Goal: Transaction & Acquisition: Purchase product/service

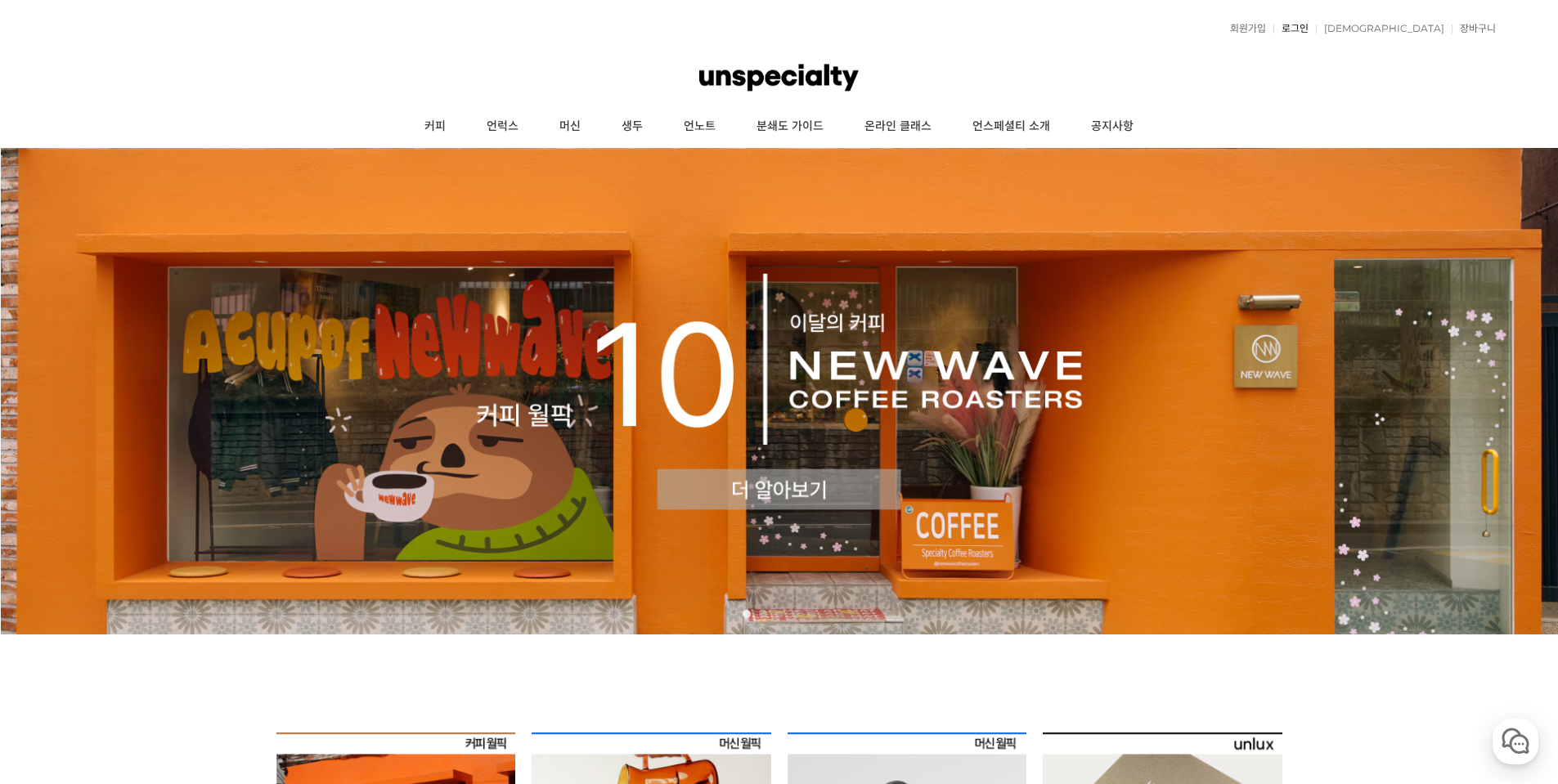
click at [1309, 29] on link "로그인" at bounding box center [1291, 29] width 35 height 10
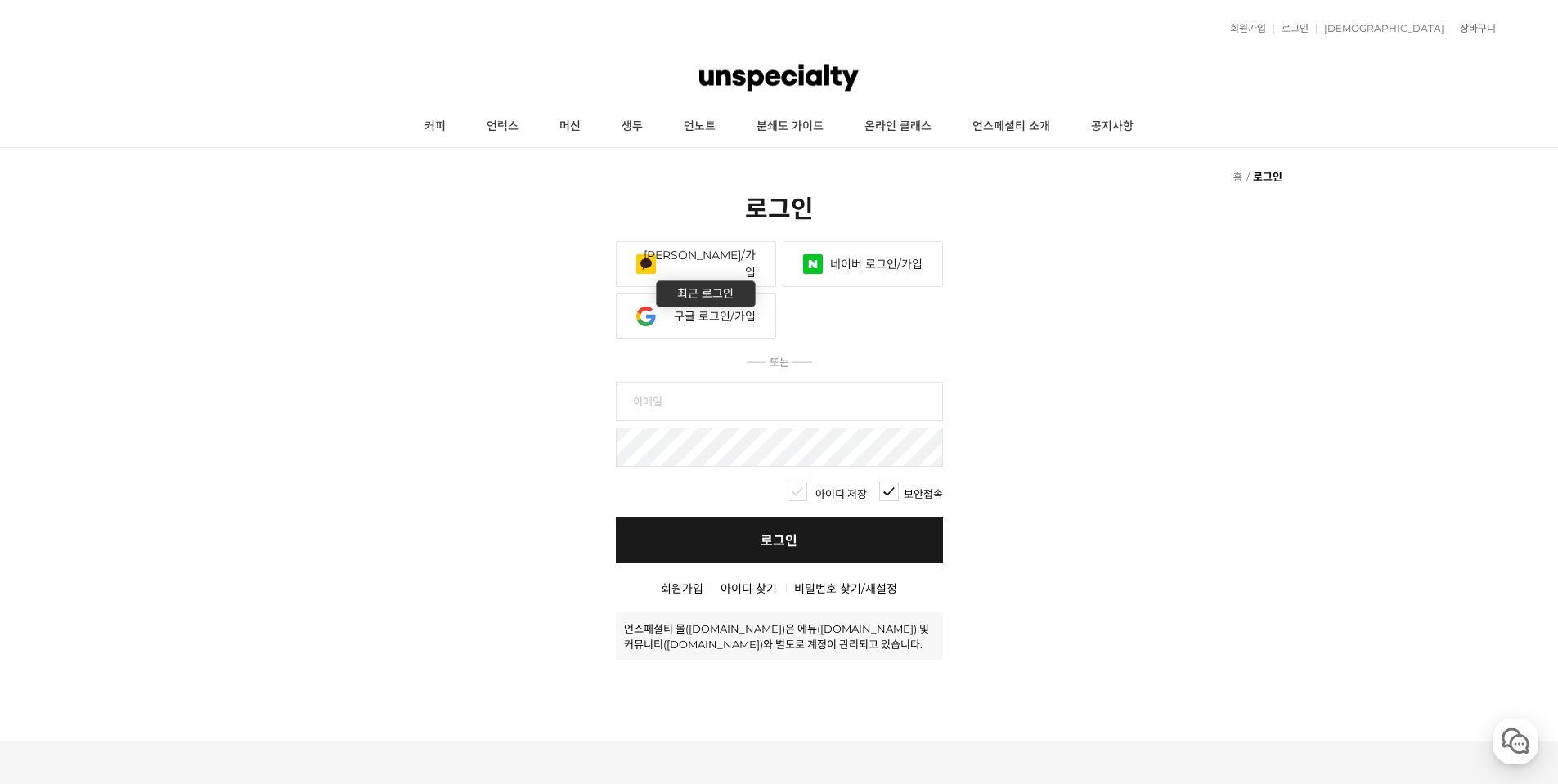
type input "hanulcat@gmail.com"
click at [733, 316] on link "구글 로그인/가입" at bounding box center [696, 317] width 160 height 46
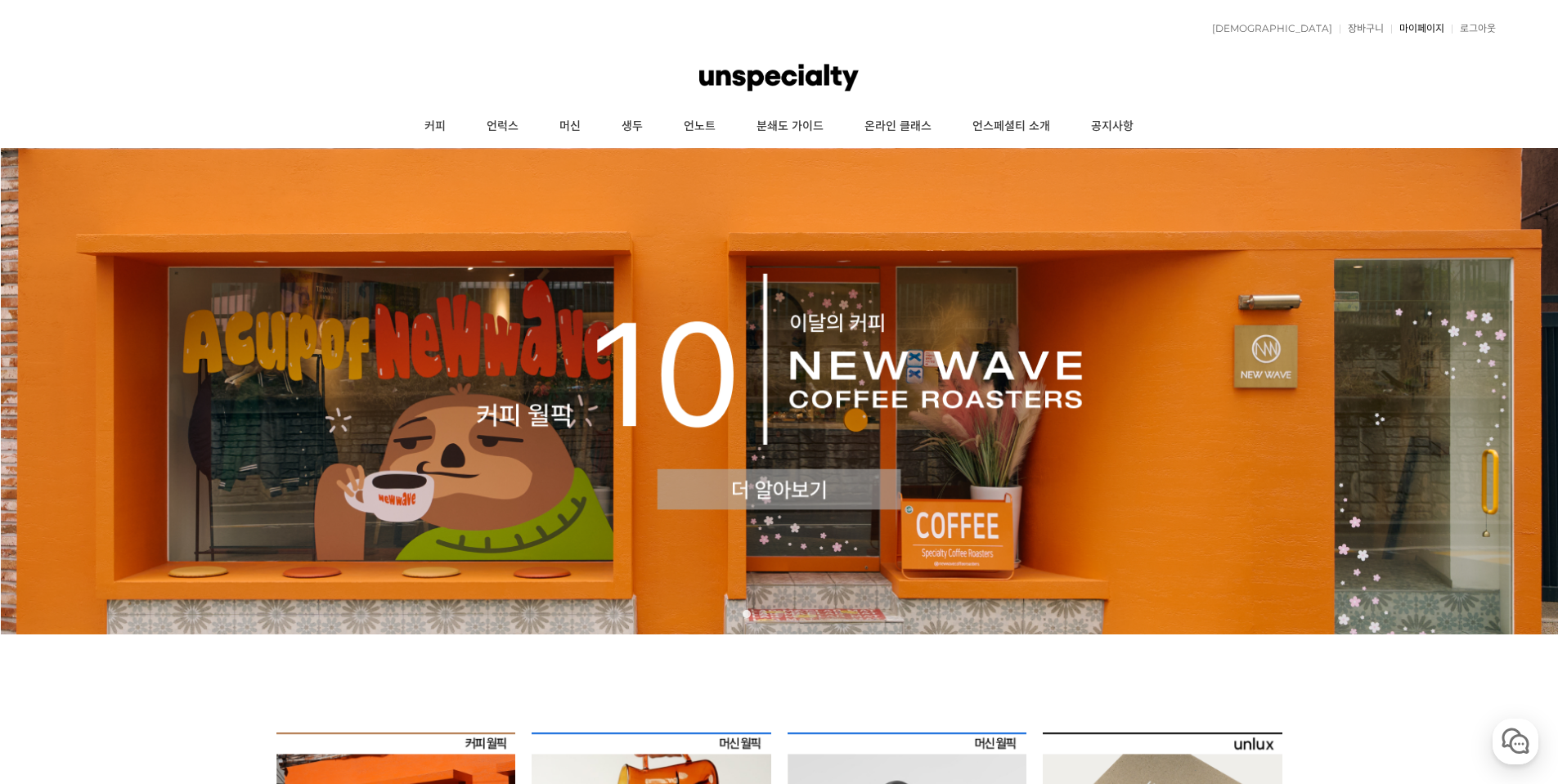
click at [1429, 25] on link "마이페이지" at bounding box center [1418, 29] width 53 height 10
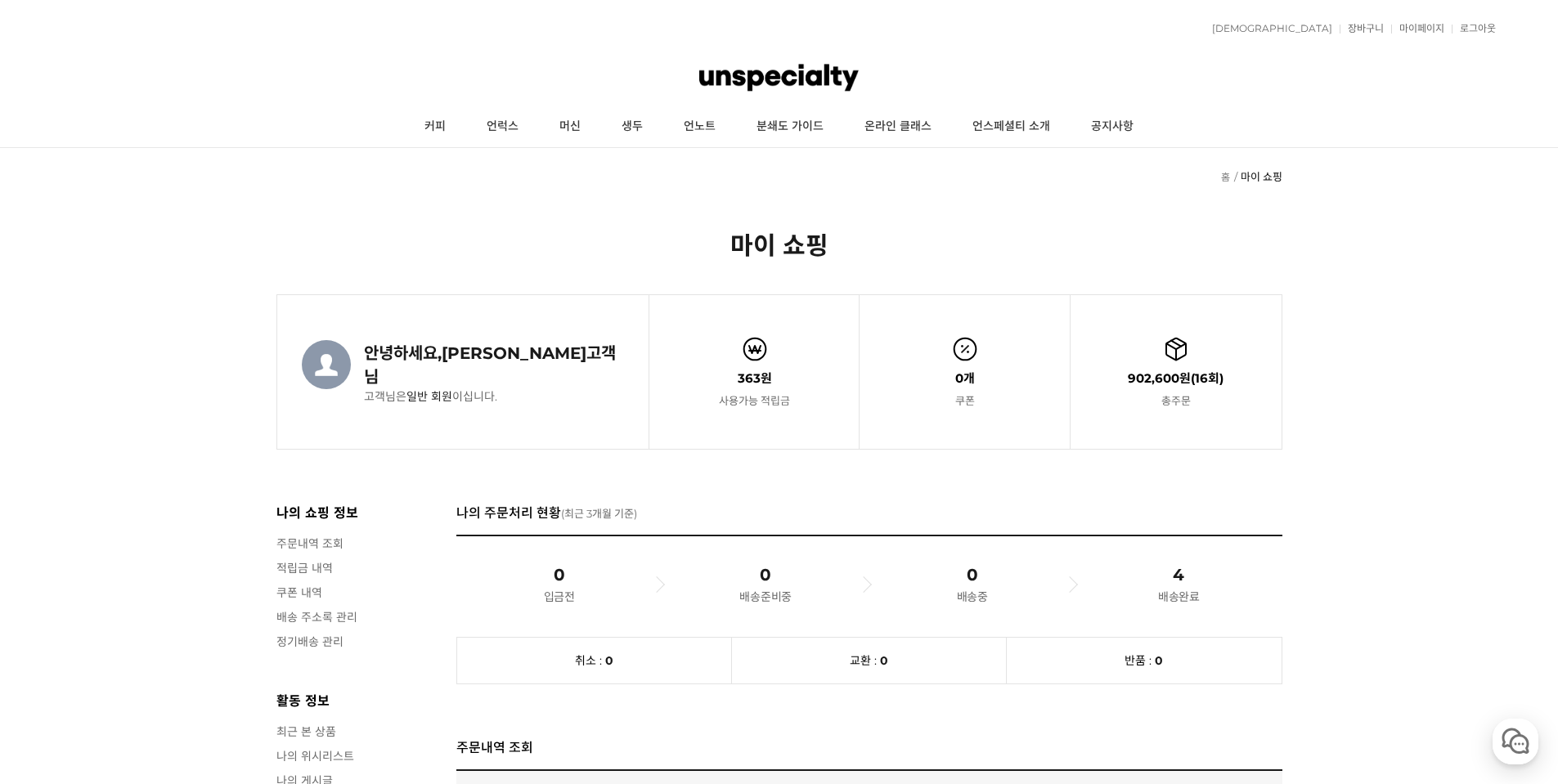
click at [774, 85] on img at bounding box center [779, 78] width 159 height 49
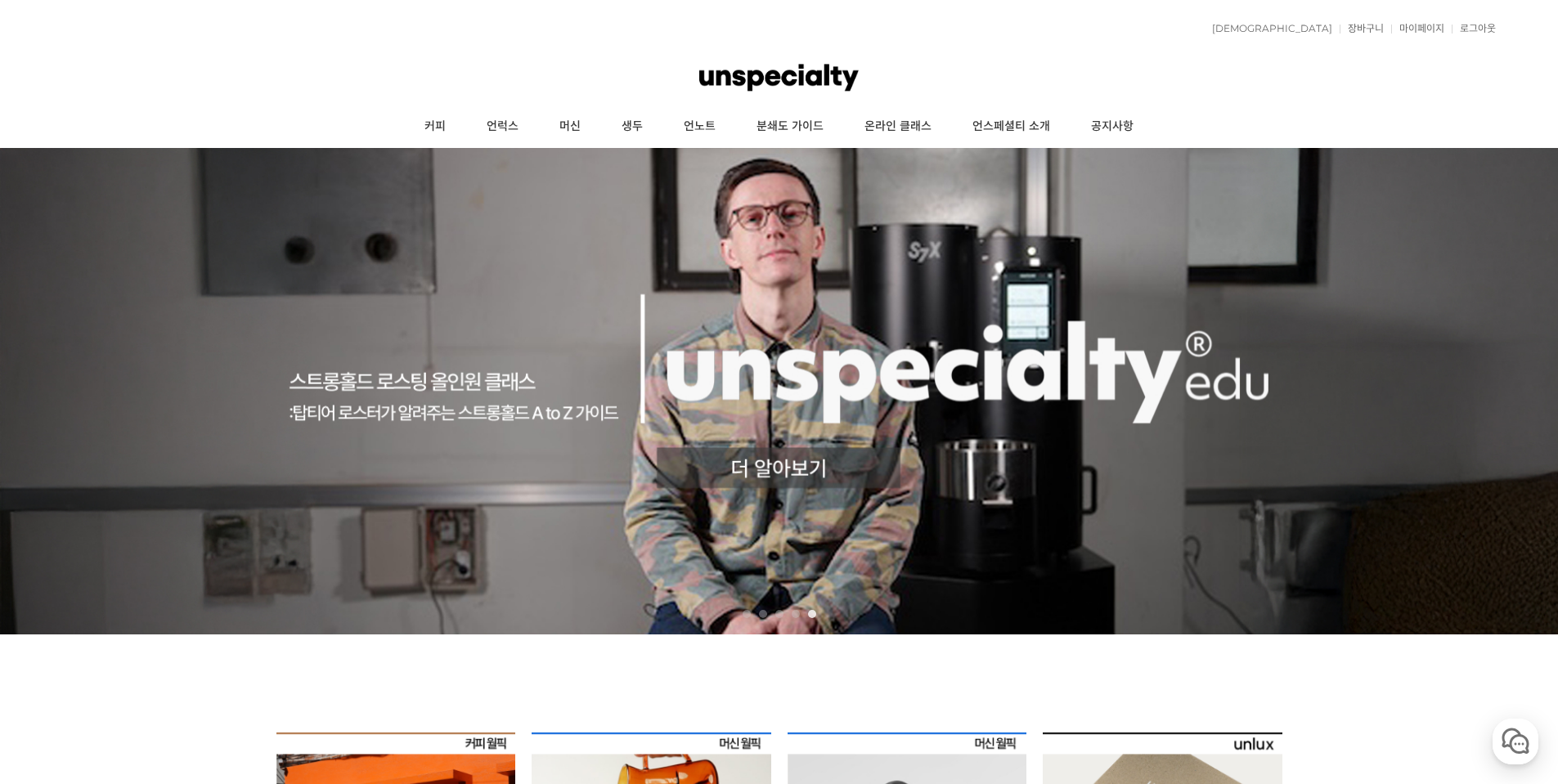
click at [1151, 47] on div "적립금 363원 예치금 쿠폰 0 관심상품 장바구니 0개 ( 0원 ) 주문조회 장바구니 내정보수정 마이페이지 최근본상품 로그아웃 고객센터 공지사…" at bounding box center [779, 29] width 1434 height 41
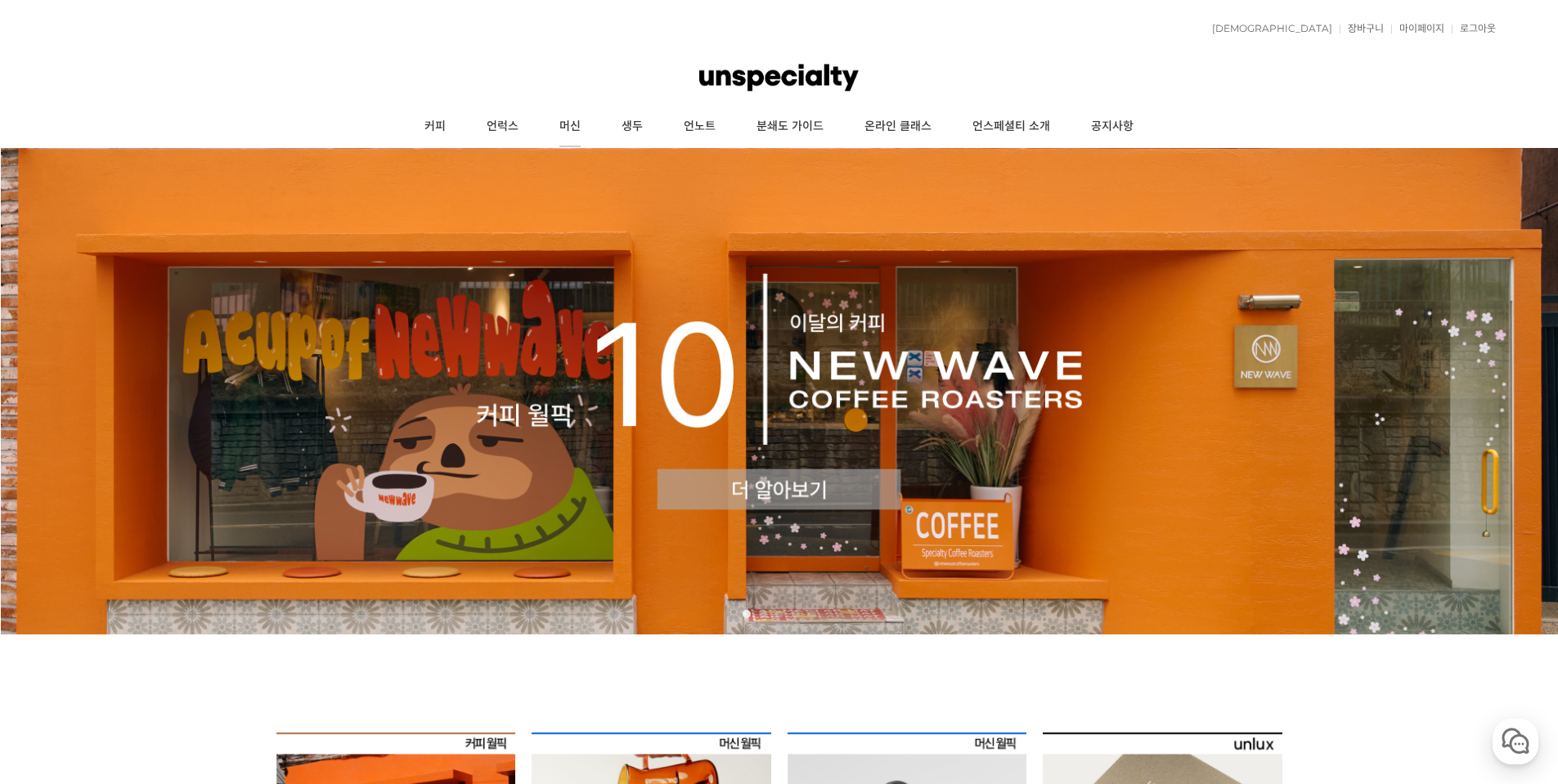
click at [560, 130] on link "머신" at bounding box center [570, 126] width 62 height 41
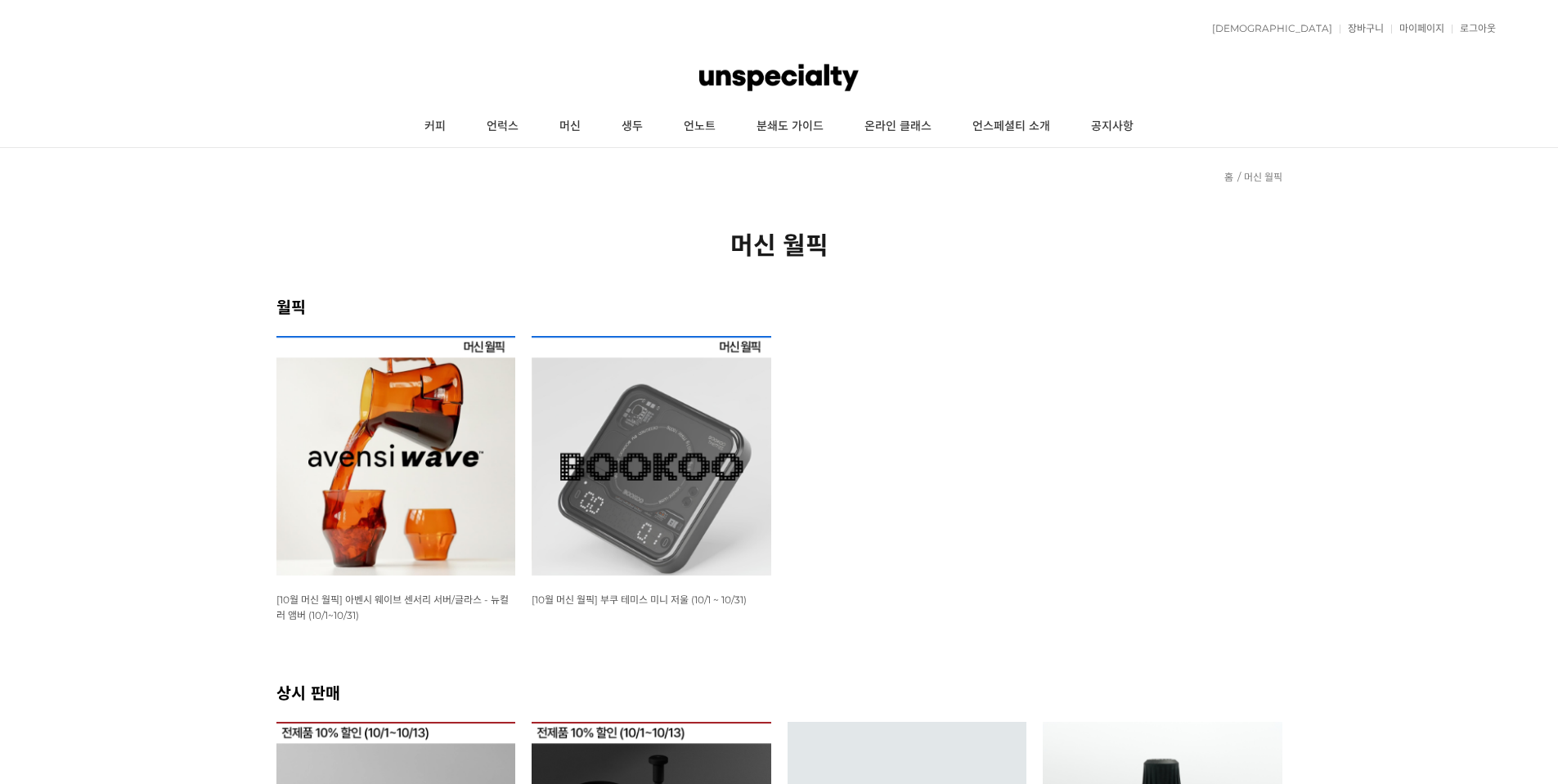
click at [494, 131] on link "언럭스" at bounding box center [503, 126] width 73 height 41
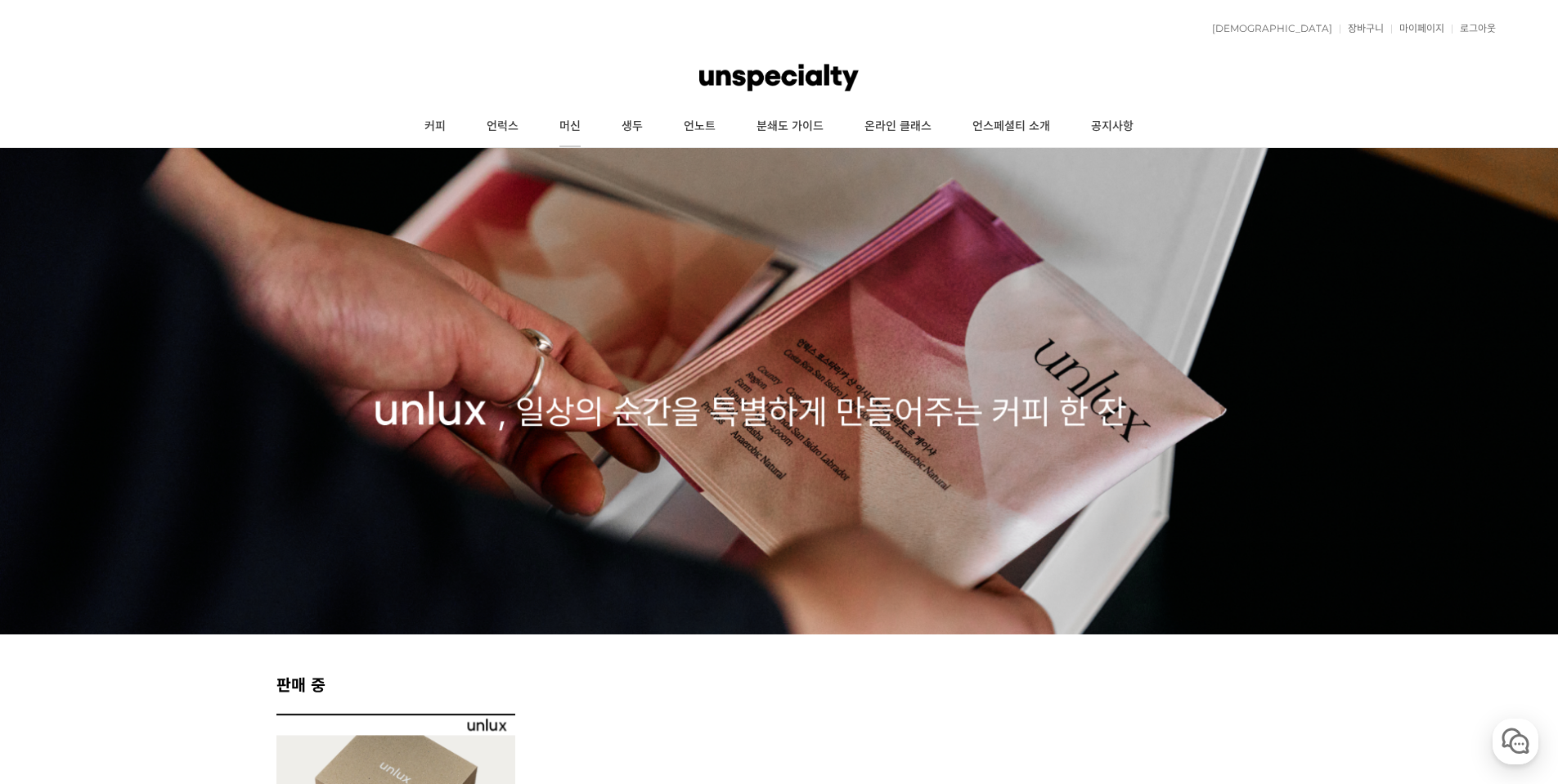
click at [582, 125] on link "머신" at bounding box center [570, 126] width 62 height 41
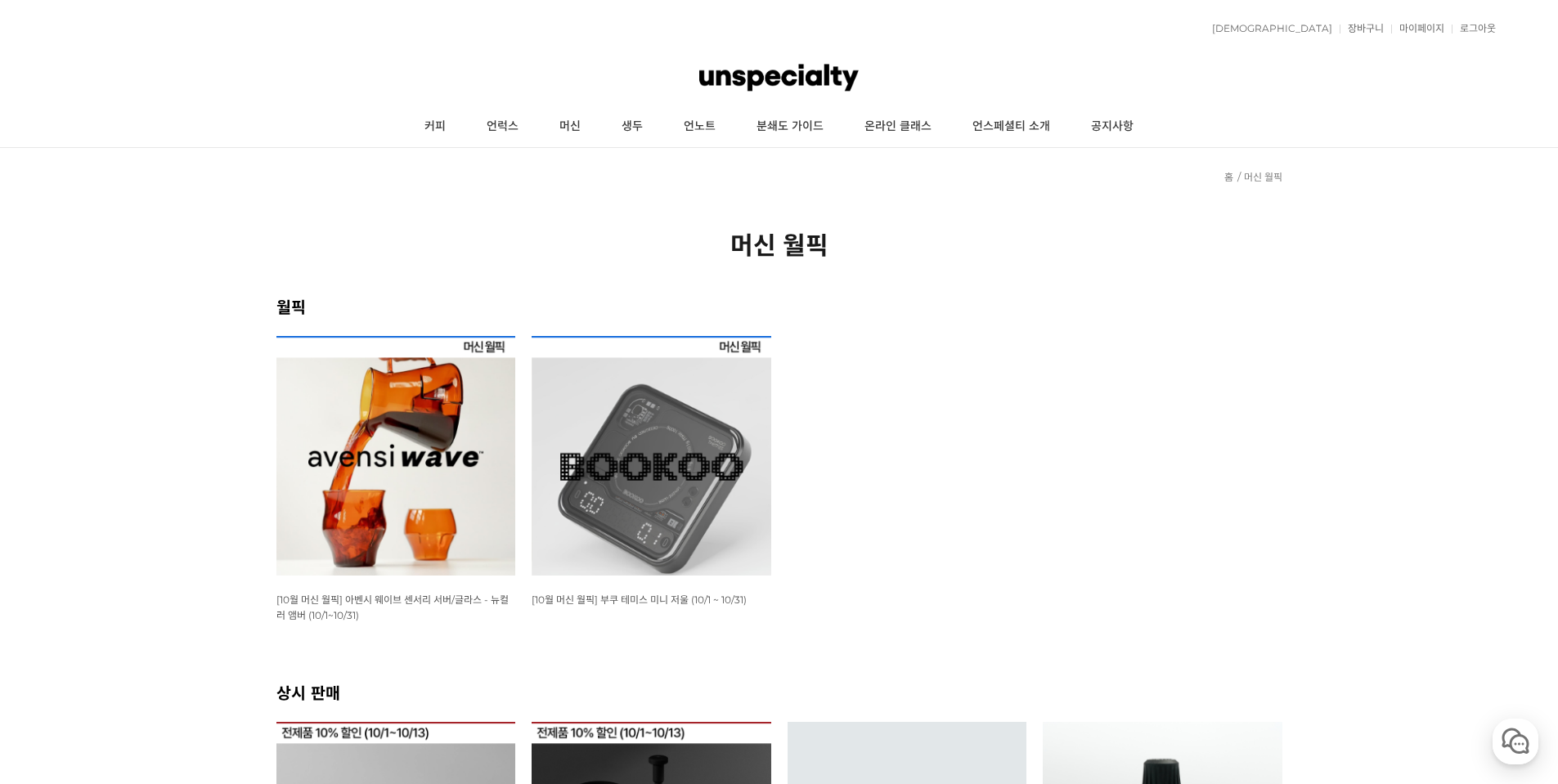
click at [912, 545] on ul "WISH ADD OPTION 상품명 : [10월 머신 월픽] 아벤시 웨이브 센서리 서버/글라스 - 뉴컬러 앰버 (10/1~10/31) 판매가 …" at bounding box center [779, 507] width 1023 height 344
